Goal: Navigation & Orientation: Find specific page/section

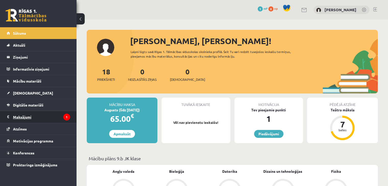
click at [50, 119] on legend "Maksājumi 1" at bounding box center [41, 117] width 57 height 12
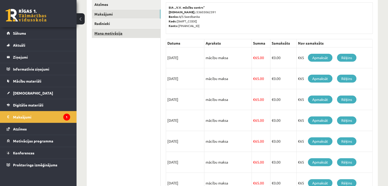
scroll to position [71, 0]
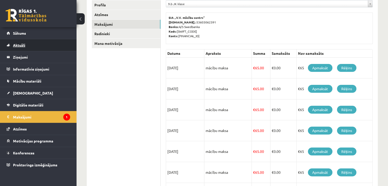
click at [28, 47] on link "Aktuāli" at bounding box center [38, 45] width 63 height 12
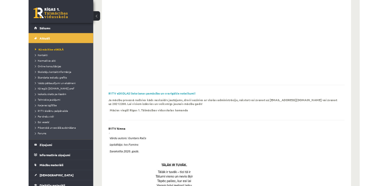
scroll to position [71, 0]
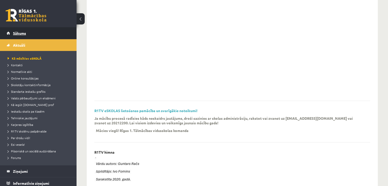
click at [25, 35] on link "Sākums" at bounding box center [38, 33] width 63 height 12
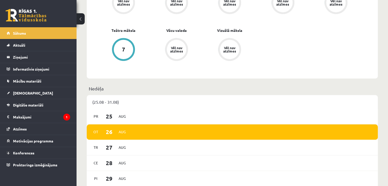
scroll to position [286, 0]
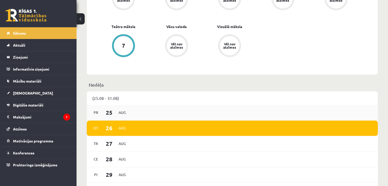
click at [168, 119] on div "[DATE]" at bounding box center [232, 113] width 291 height 16
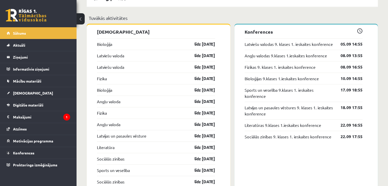
scroll to position [489, 0]
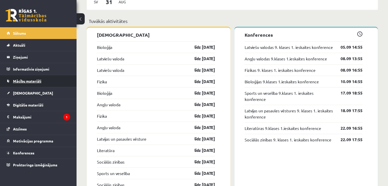
click at [51, 78] on link "Mācību materiāli" at bounding box center [38, 81] width 63 height 12
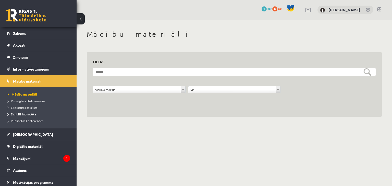
click at [140, 68] on div "**********" at bounding box center [234, 78] width 282 height 41
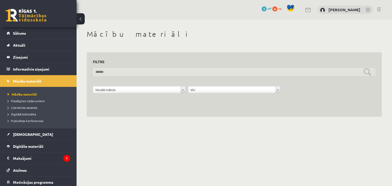
click at [141, 69] on input "text" at bounding box center [234, 72] width 282 height 8
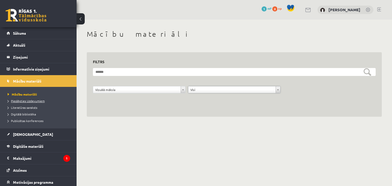
click at [34, 100] on span "Pieslēgties Uzdevumiem" at bounding box center [26, 101] width 37 height 4
click at [39, 121] on span "Publicētas konferences" at bounding box center [26, 121] width 36 height 4
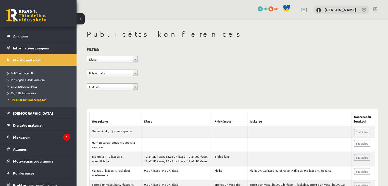
scroll to position [25, 0]
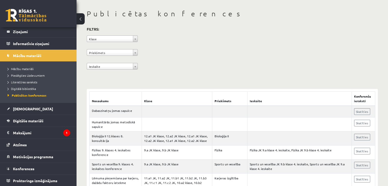
scroll to position [31, 0]
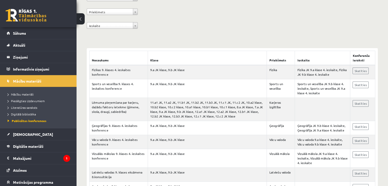
scroll to position [71, 0]
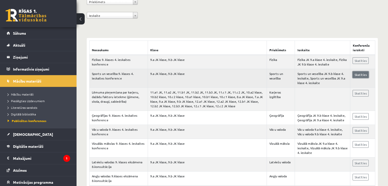
click at [359, 73] on link "Skatīties" at bounding box center [360, 74] width 16 height 7
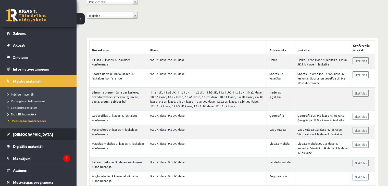
click at [34, 138] on link "[DEMOGRAPHIC_DATA]" at bounding box center [38, 134] width 63 height 12
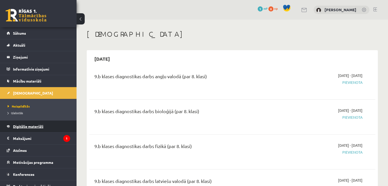
click at [50, 126] on link "Digitālie materiāli" at bounding box center [38, 127] width 63 height 12
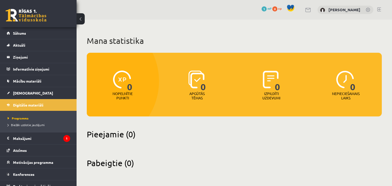
scroll to position [6, 0]
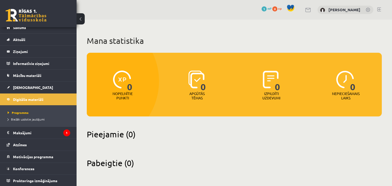
click at [228, 161] on h2 "Pabeigtie (0)" at bounding box center [234, 163] width 295 height 10
click at [31, 137] on legend "Maksājumi 1" at bounding box center [41, 133] width 57 height 12
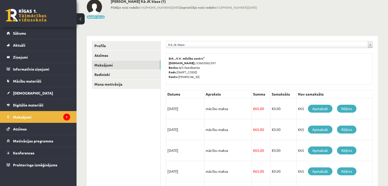
scroll to position [41, 0]
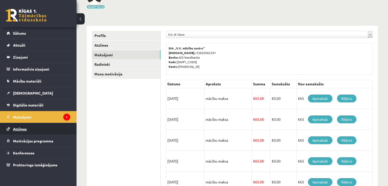
click at [33, 131] on link "Atzīmes" at bounding box center [38, 129] width 63 height 12
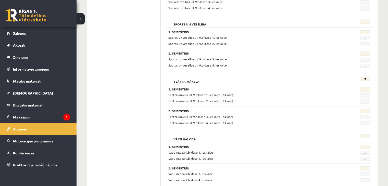
scroll to position [857, 0]
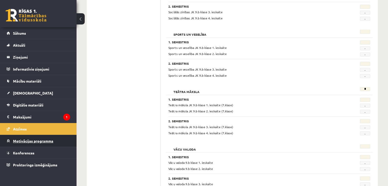
click at [56, 143] on link "Motivācijas programma" at bounding box center [38, 141] width 63 height 12
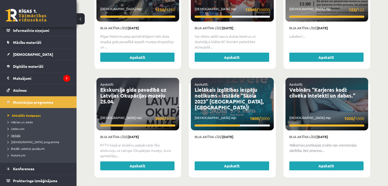
scroll to position [1009, 0]
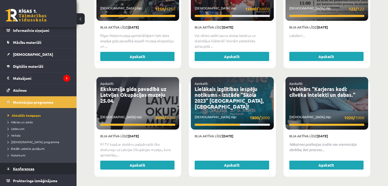
click at [65, 170] on link "Konferences" at bounding box center [38, 169] width 63 height 12
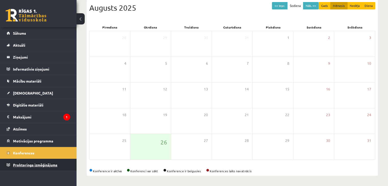
scroll to position [57, 0]
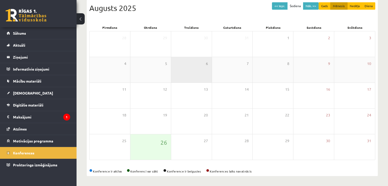
click at [205, 71] on div "6" at bounding box center [191, 69] width 41 height 25
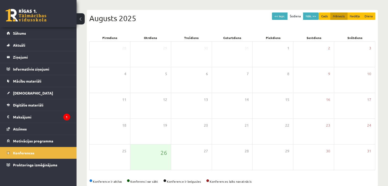
scroll to position [47, 0]
click at [307, 17] on button "Nāk. >>" at bounding box center [311, 15] width 16 height 7
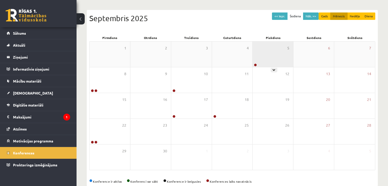
click at [254, 59] on div "5" at bounding box center [272, 54] width 41 height 25
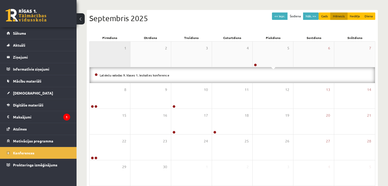
click at [112, 43] on div "1" at bounding box center [109, 54] width 41 height 25
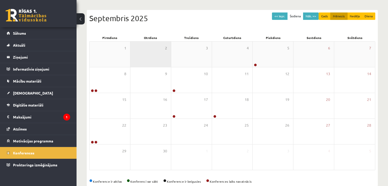
click at [152, 59] on div "2" at bounding box center [150, 54] width 41 height 25
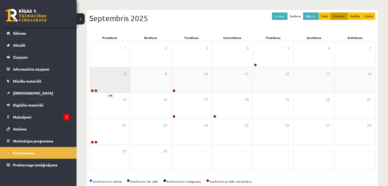
click at [99, 76] on div "8" at bounding box center [109, 79] width 41 height 25
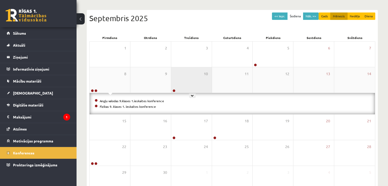
click at [180, 89] on div "10" at bounding box center [191, 79] width 41 height 25
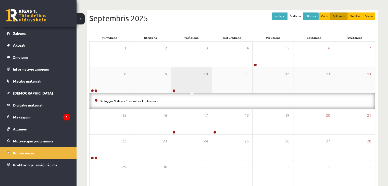
click at [188, 84] on div "10" at bounding box center [191, 79] width 41 height 25
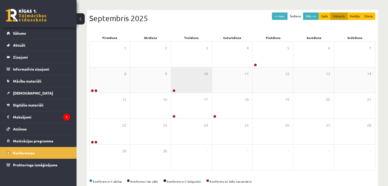
click at [188, 84] on div "10" at bounding box center [191, 79] width 41 height 25
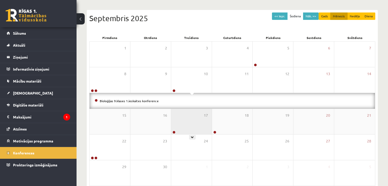
click at [189, 132] on div "17" at bounding box center [191, 121] width 41 height 25
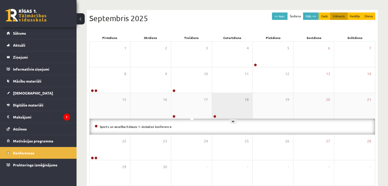
click at [222, 112] on div "18" at bounding box center [232, 105] width 41 height 25
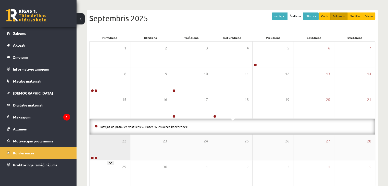
click at [101, 152] on div "22" at bounding box center [109, 147] width 41 height 25
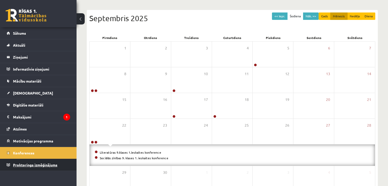
click at [39, 160] on link "Proktoringa izmēģinājums" at bounding box center [38, 165] width 63 height 12
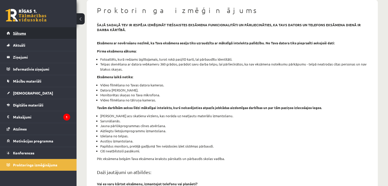
click at [30, 37] on link "Sākums" at bounding box center [38, 33] width 63 height 12
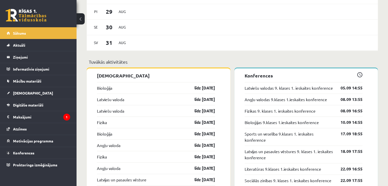
scroll to position [459, 0]
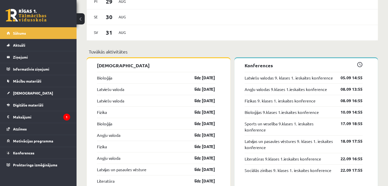
click at [24, 8] on div "0 Dāvanas 1 mP 0 xp" at bounding box center [38, 13] width 76 height 27
click at [29, 16] on link at bounding box center [26, 15] width 41 height 13
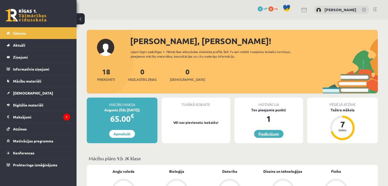
click at [272, 135] on link "Piedāvājumi" at bounding box center [268, 134] width 29 height 8
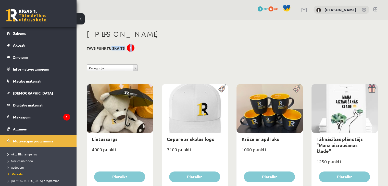
drag, startPoint x: 98, startPoint y: 46, endPoint x: 150, endPoint y: 44, distance: 52.0
drag, startPoint x: 266, startPoint y: 51, endPoint x: 269, endPoint y: 65, distance: 14.5
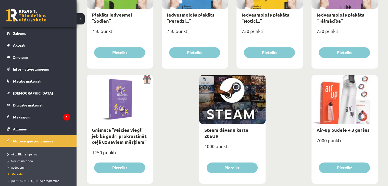
scroll to position [597, 0]
